Goal: Register for event/course

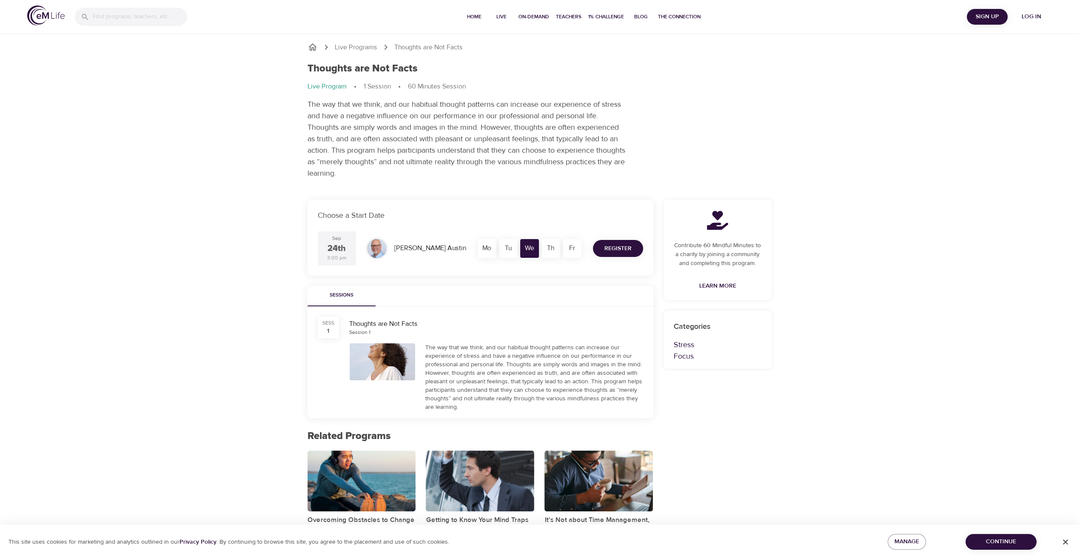
click at [603, 247] on button "Register" at bounding box center [618, 248] width 50 height 17
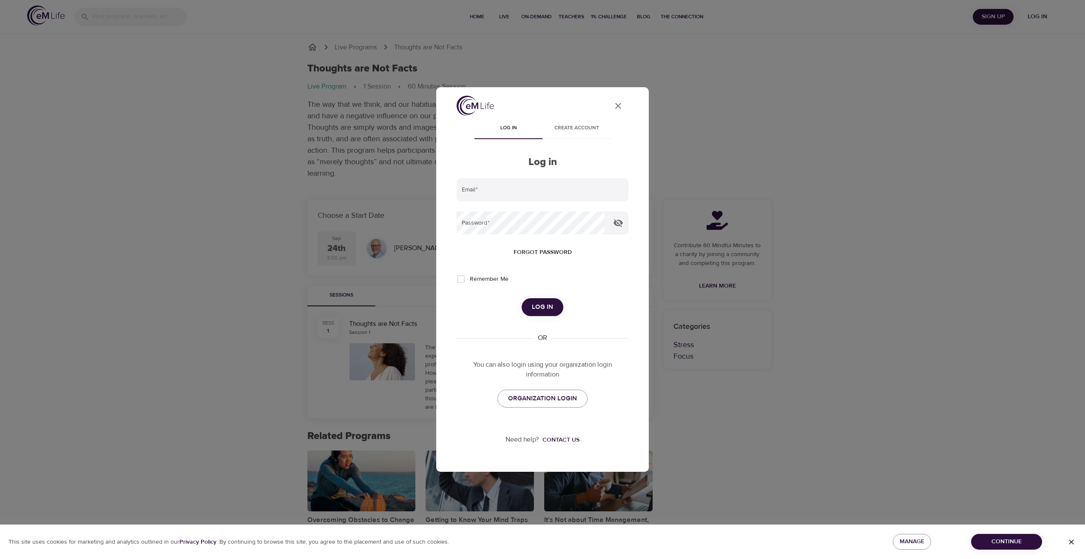
type input "[EMAIL_ADDRESS][PERSON_NAME][DOMAIN_NAME][US_STATE]"
click at [617, 105] on icon "User Profile" at bounding box center [618, 106] width 10 height 10
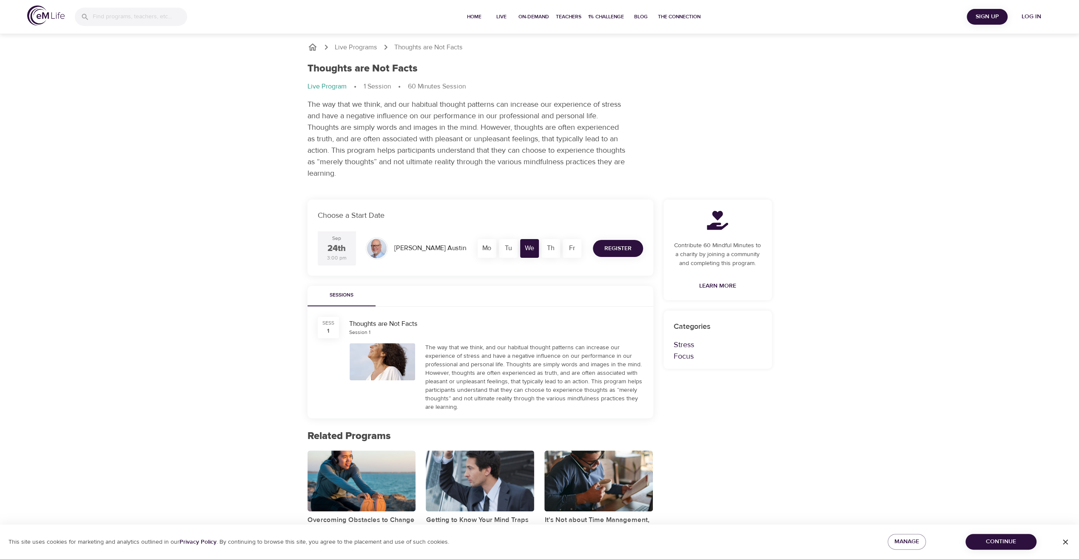
click at [621, 247] on span "Register" at bounding box center [617, 248] width 27 height 11
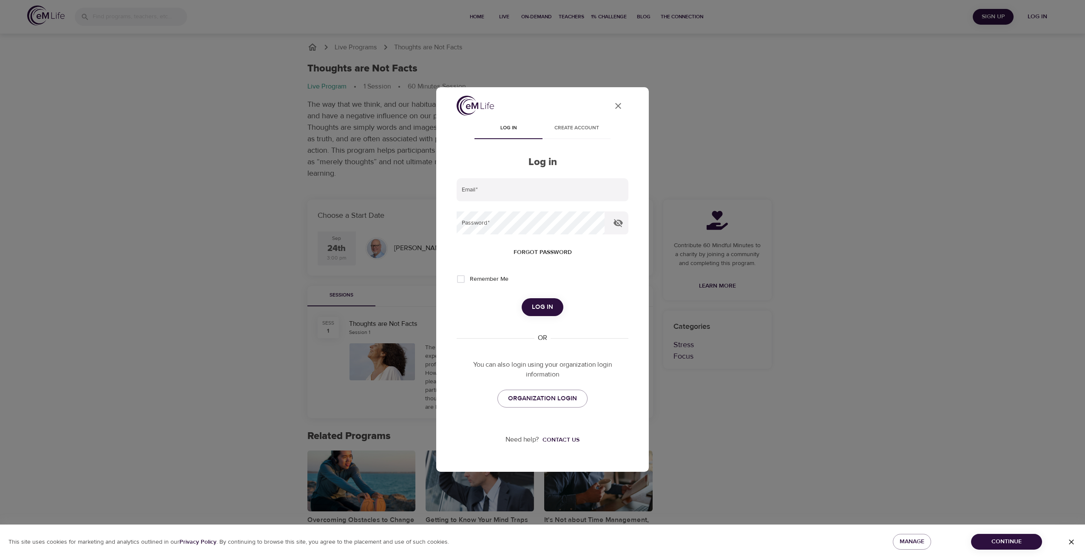
type input "[EMAIL_ADDRESS][PERSON_NAME][DOMAIN_NAME][US_STATE]"
click at [539, 304] on span "Log in" at bounding box center [542, 306] width 21 height 11
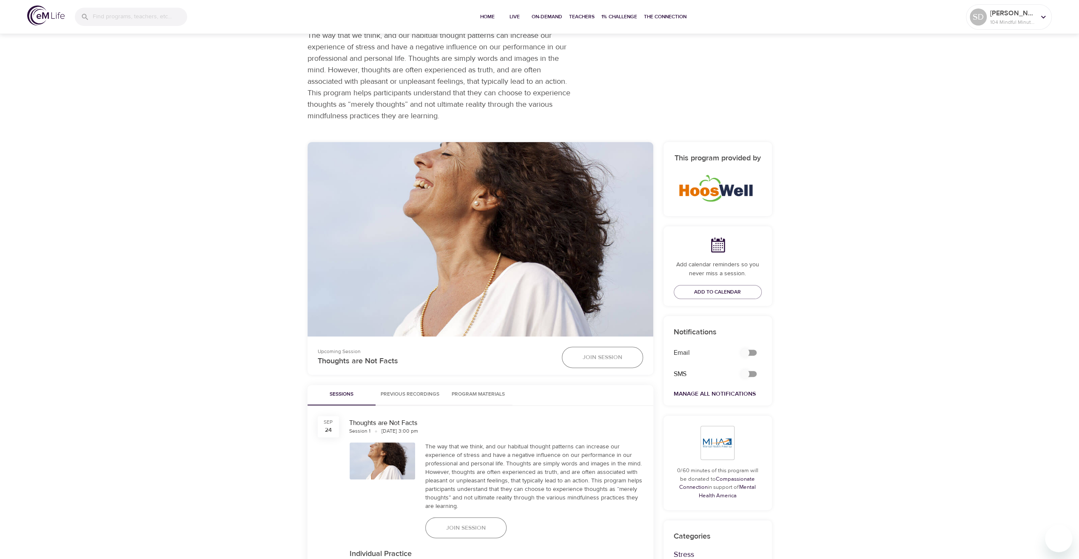
scroll to position [128, 0]
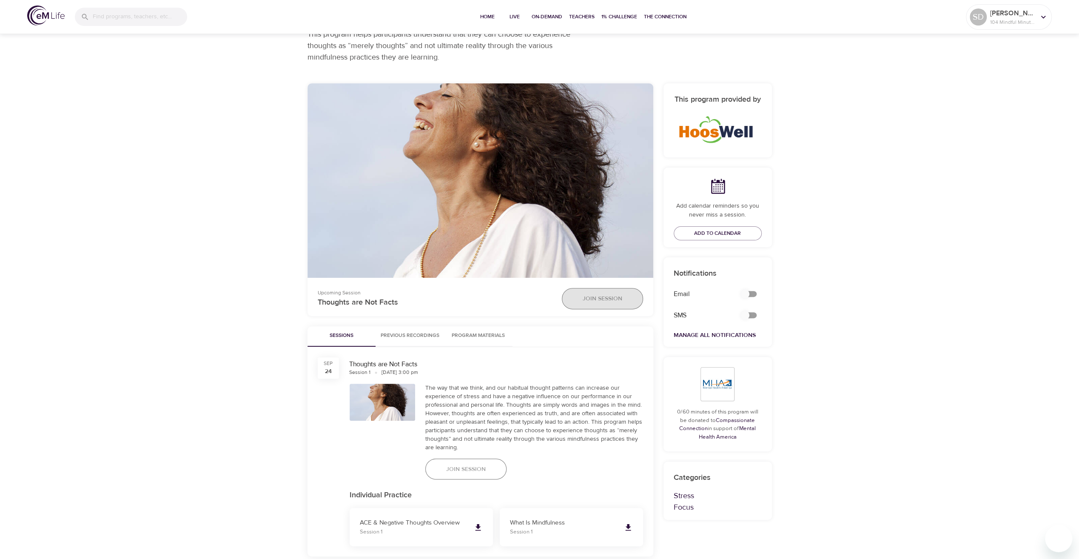
click at [583, 299] on span "Join Session" at bounding box center [603, 298] width 40 height 11
